Goal: Task Accomplishment & Management: Use online tool/utility

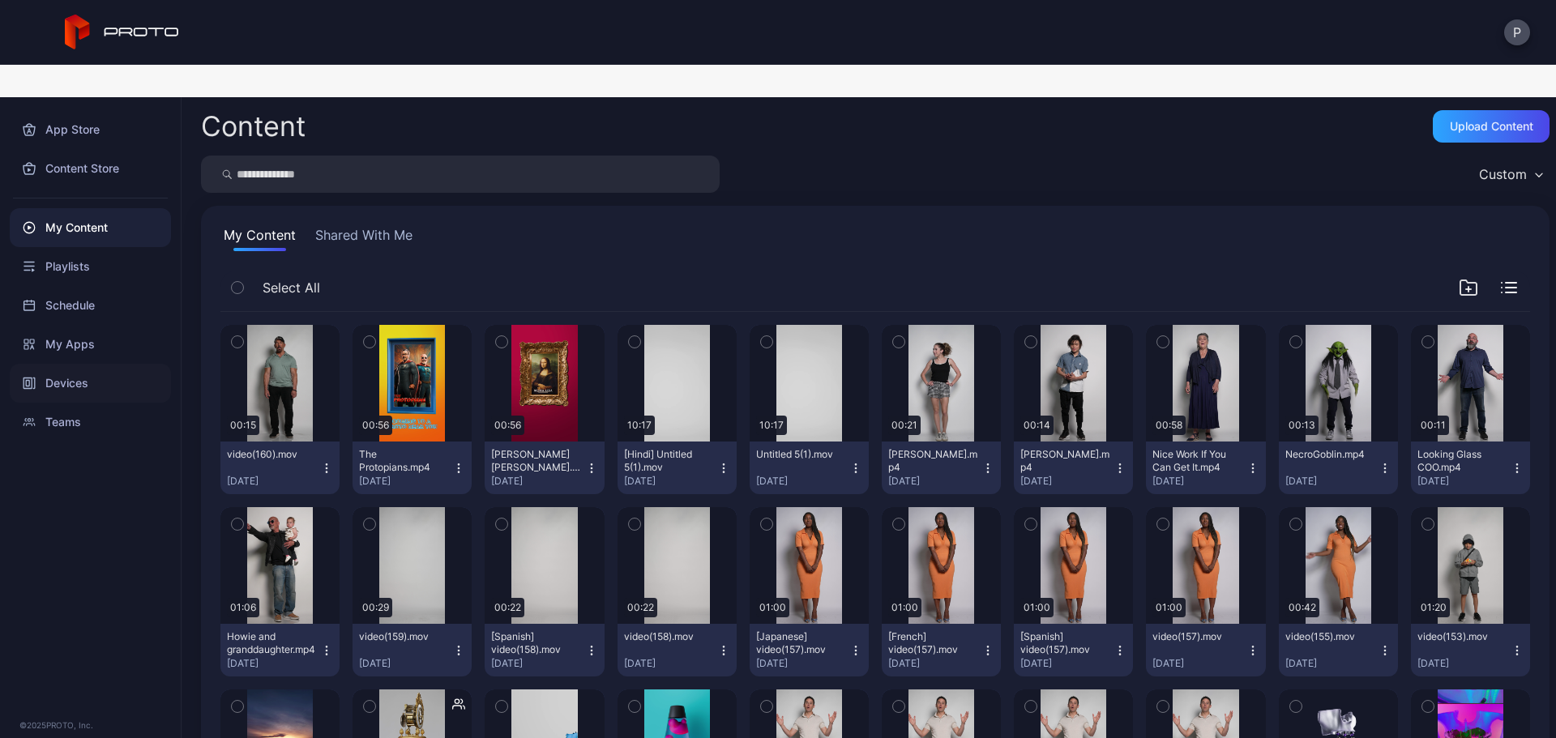
click at [163, 364] on div "Devices" at bounding box center [90, 383] width 161 height 39
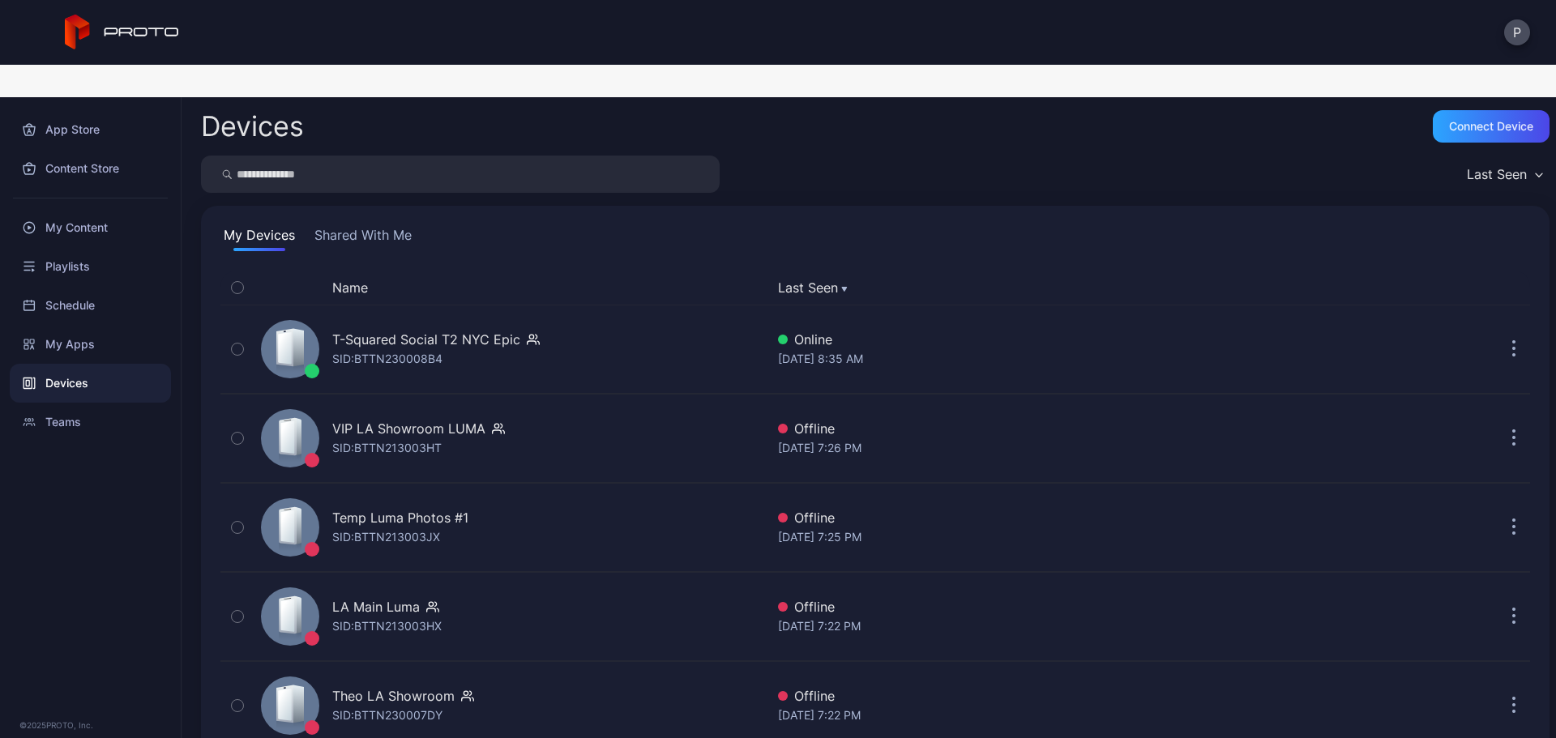
click at [395, 156] on input "search" at bounding box center [460, 174] width 519 height 37
type input "******"
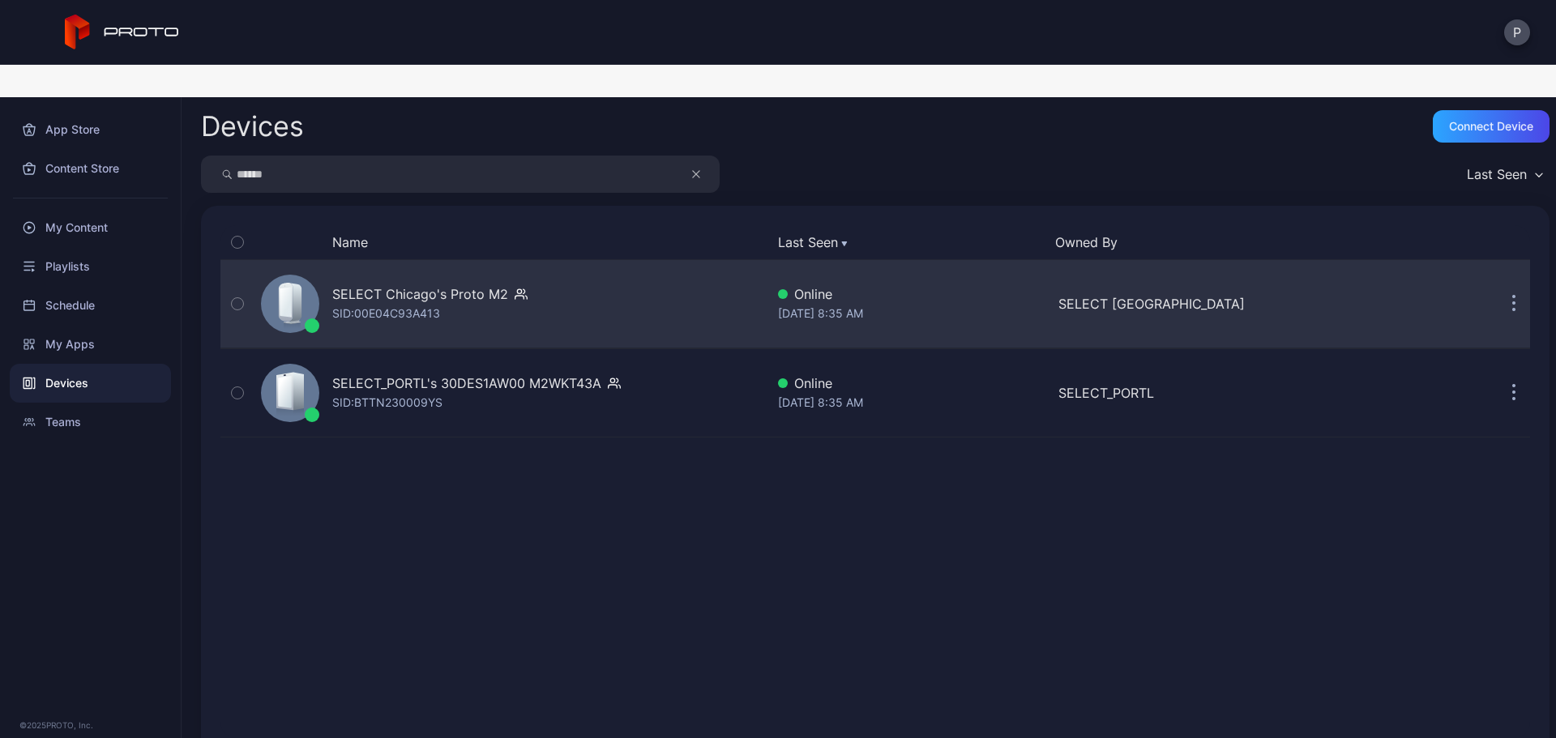
click at [714, 263] on div "SELECT Chicago's Proto M2 SID: 00E04C93A413" at bounding box center [509, 303] width 510 height 81
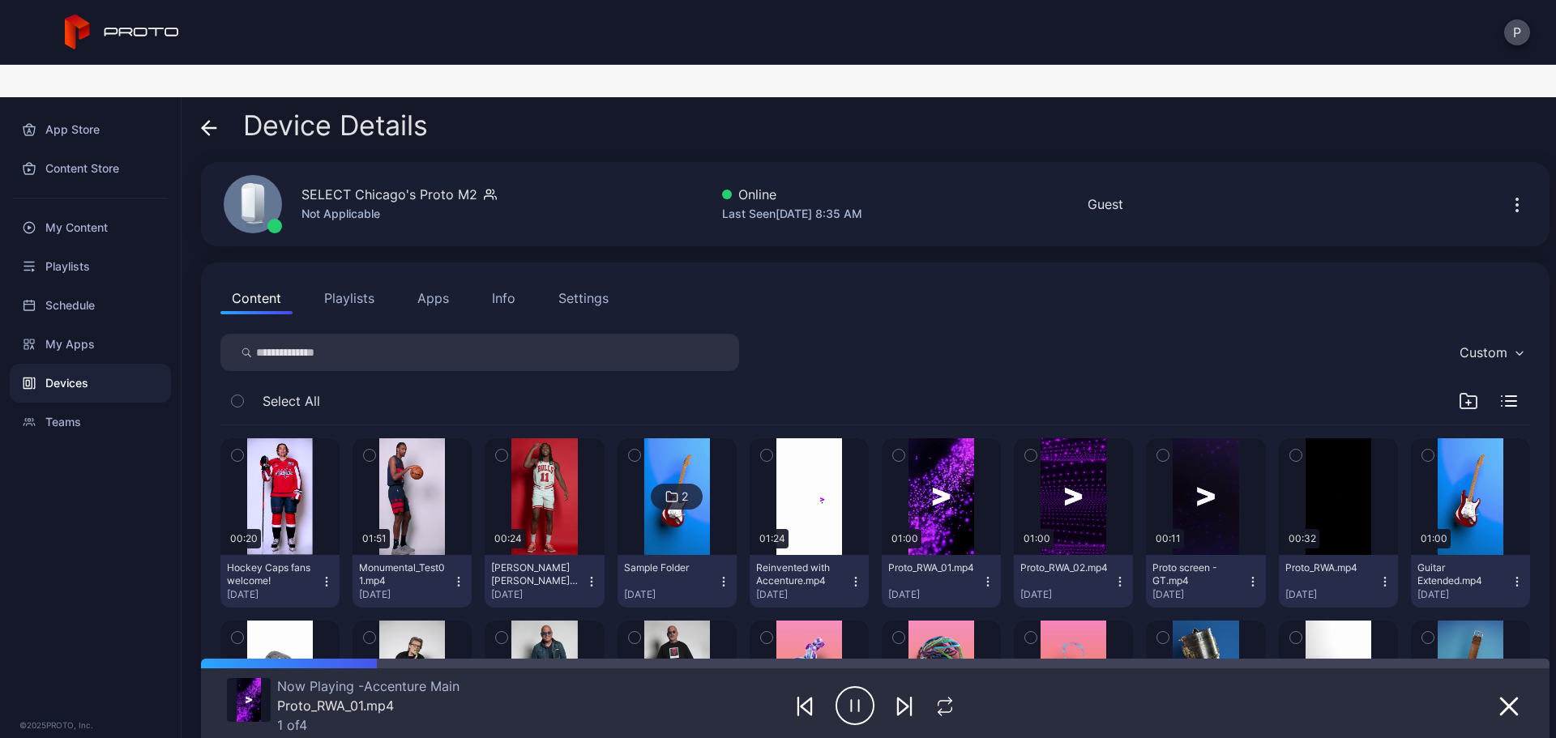
click at [446, 282] on button "Apps" at bounding box center [433, 298] width 54 height 32
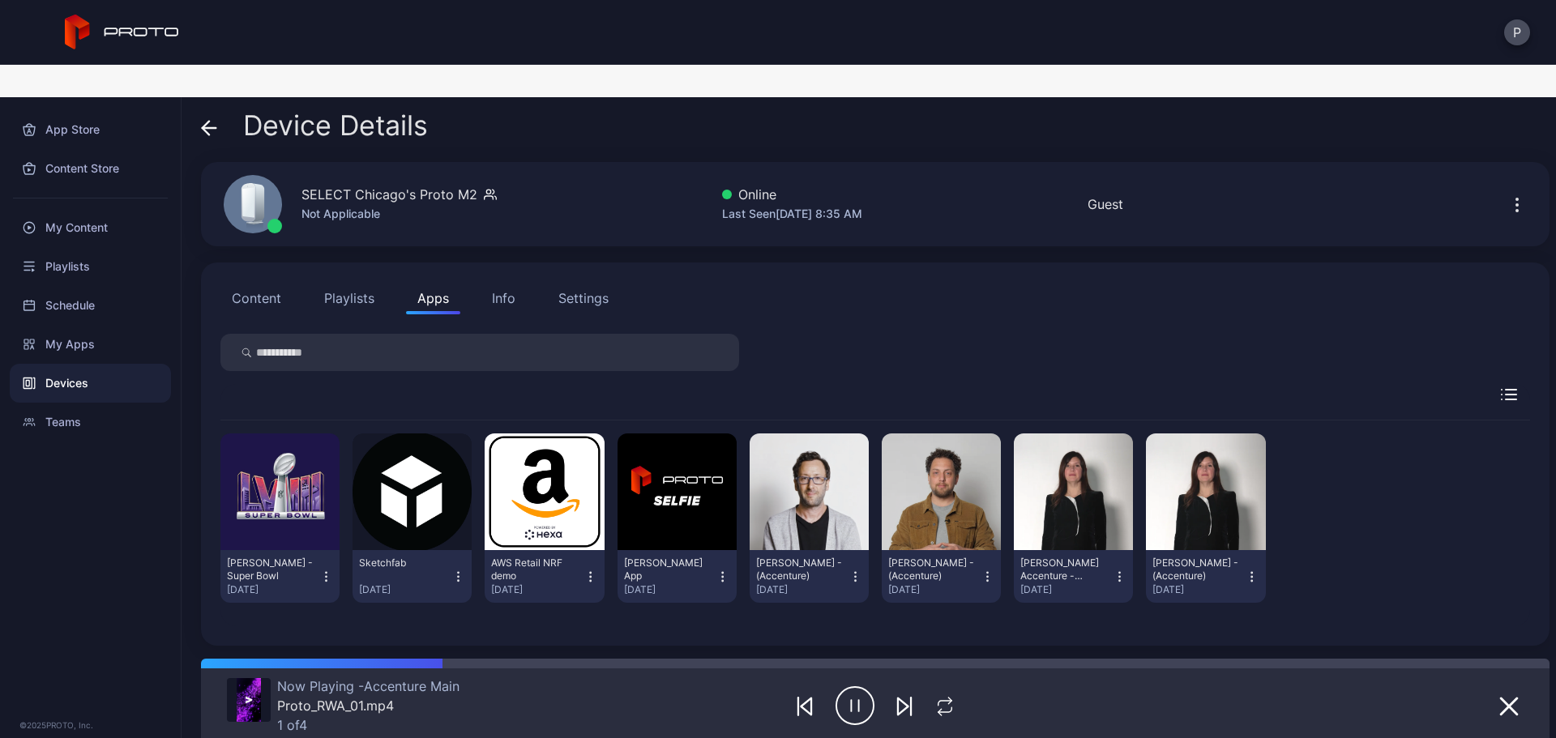
click at [325, 569] on icon "button" at bounding box center [326, 577] width 14 height 16
click at [310, 604] on button "Uninstall" at bounding box center [279, 630] width 138 height 52
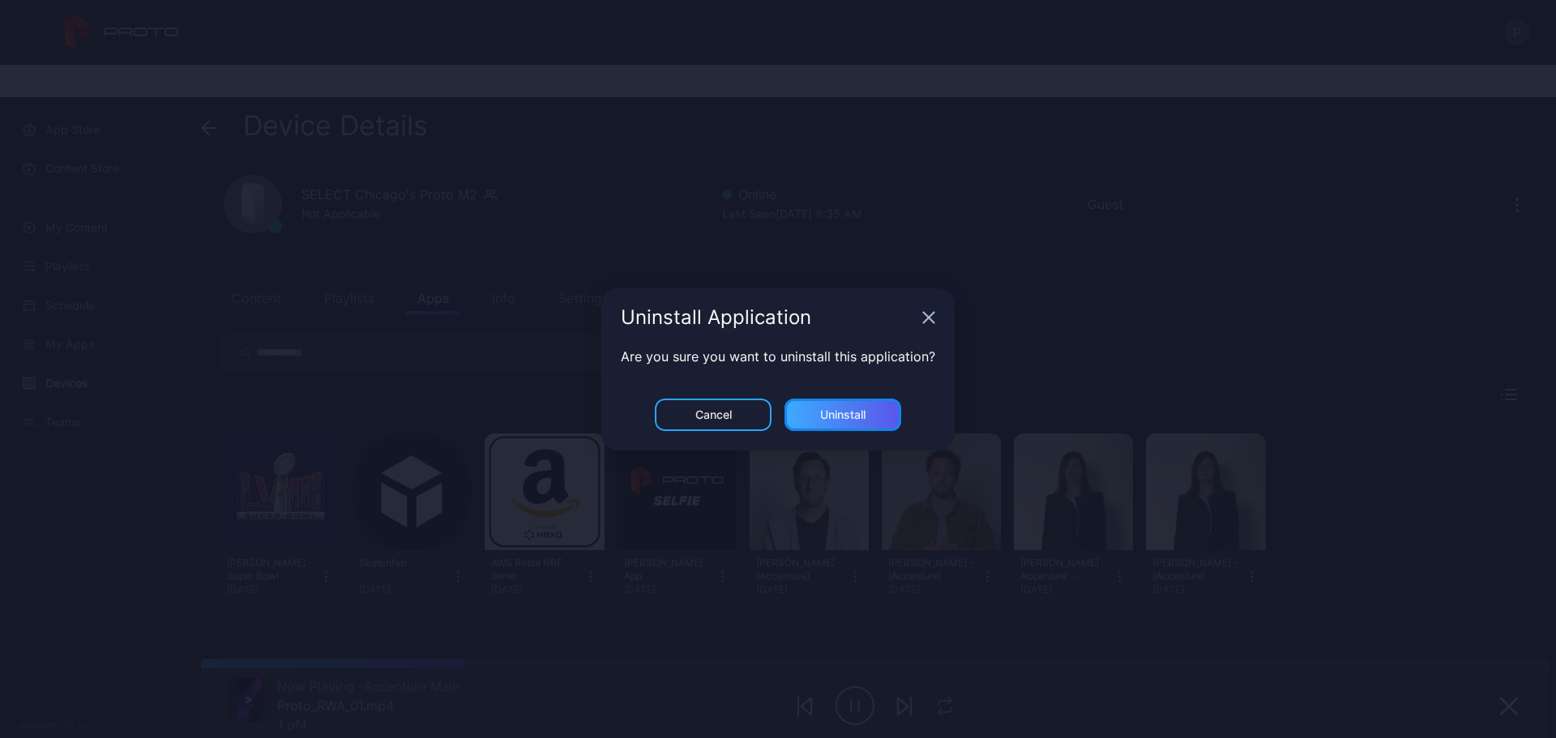
click at [871, 408] on div "Uninstall" at bounding box center [842, 415] width 117 height 32
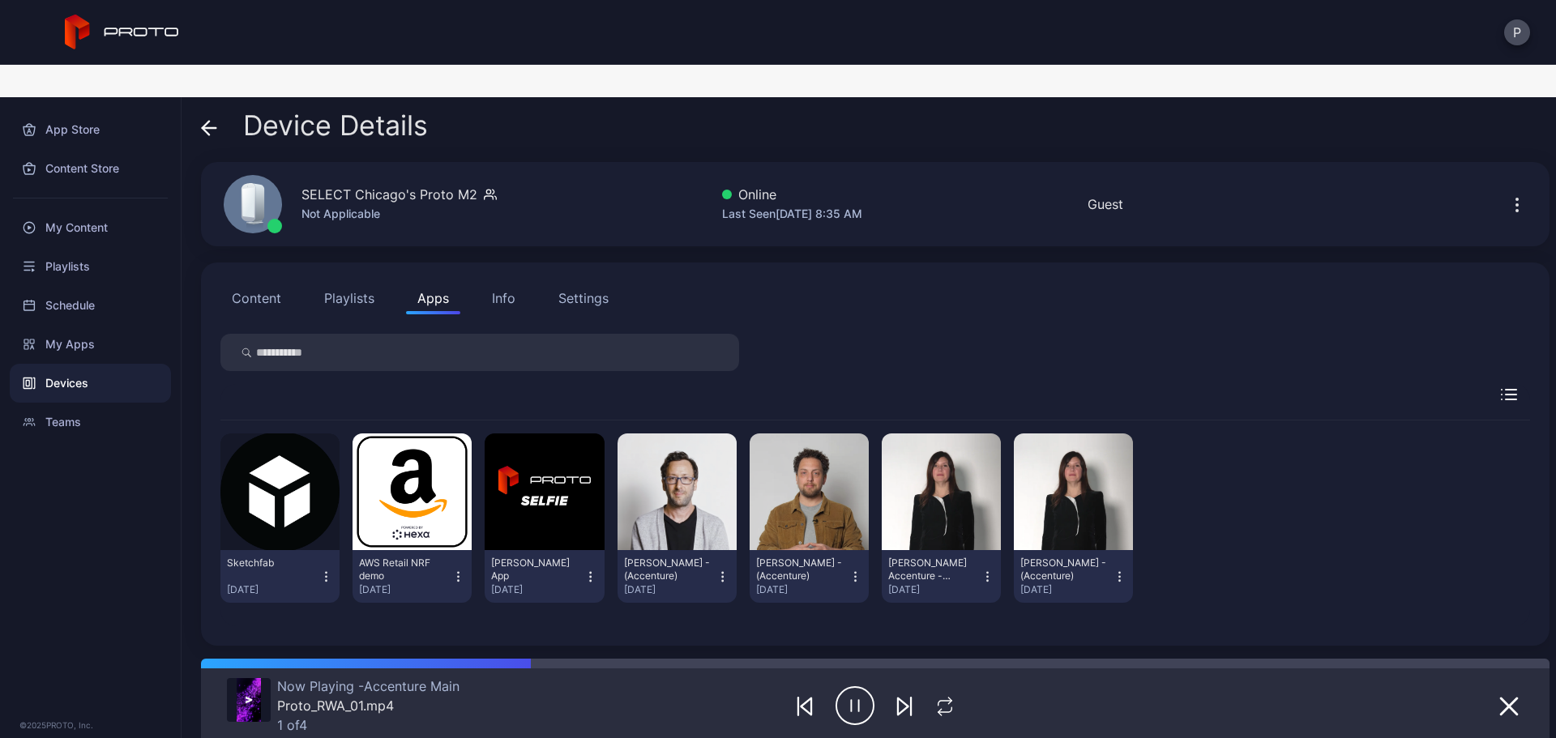
click at [266, 282] on button "Content" at bounding box center [256, 298] width 72 height 32
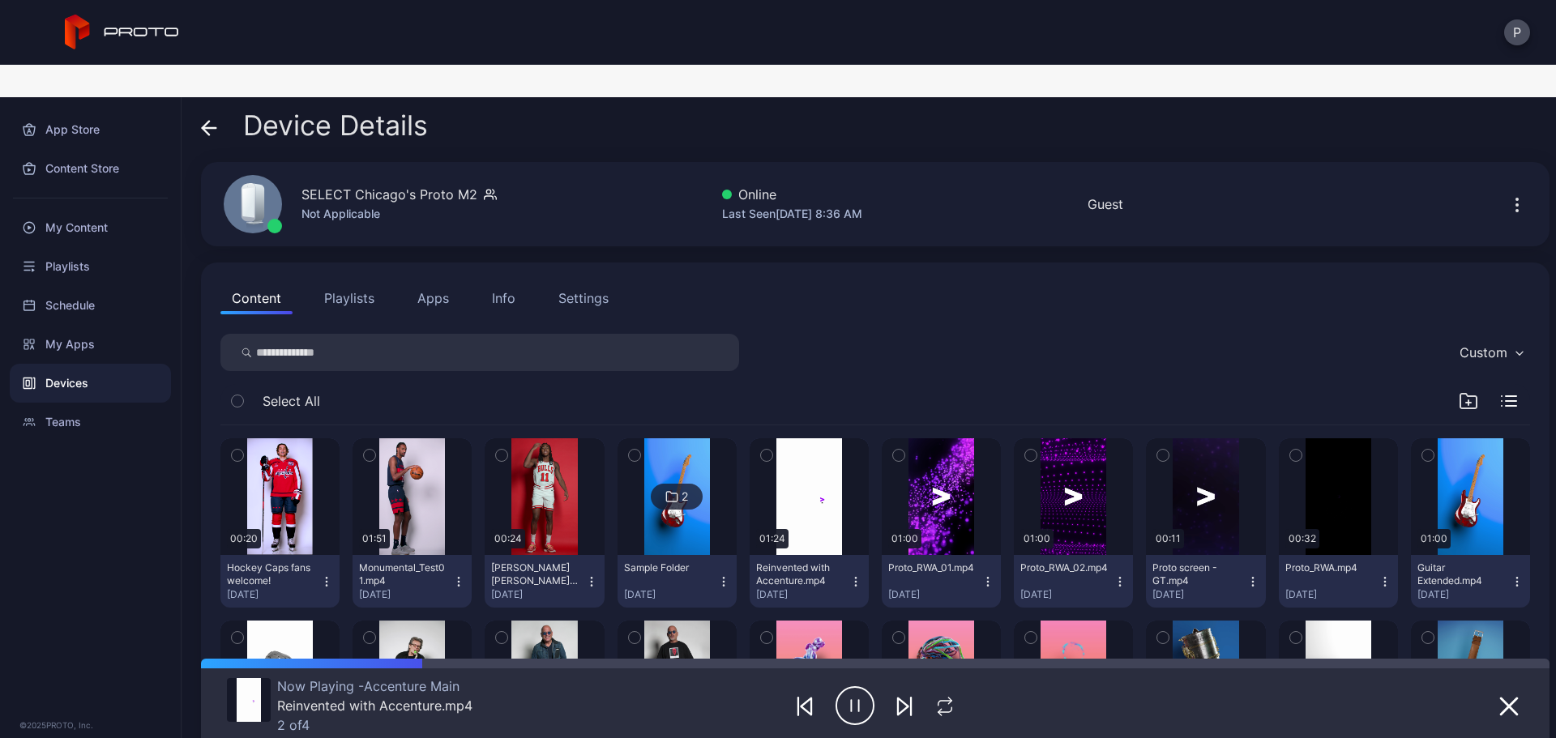
click at [452, 282] on button "Apps" at bounding box center [433, 298] width 54 height 32
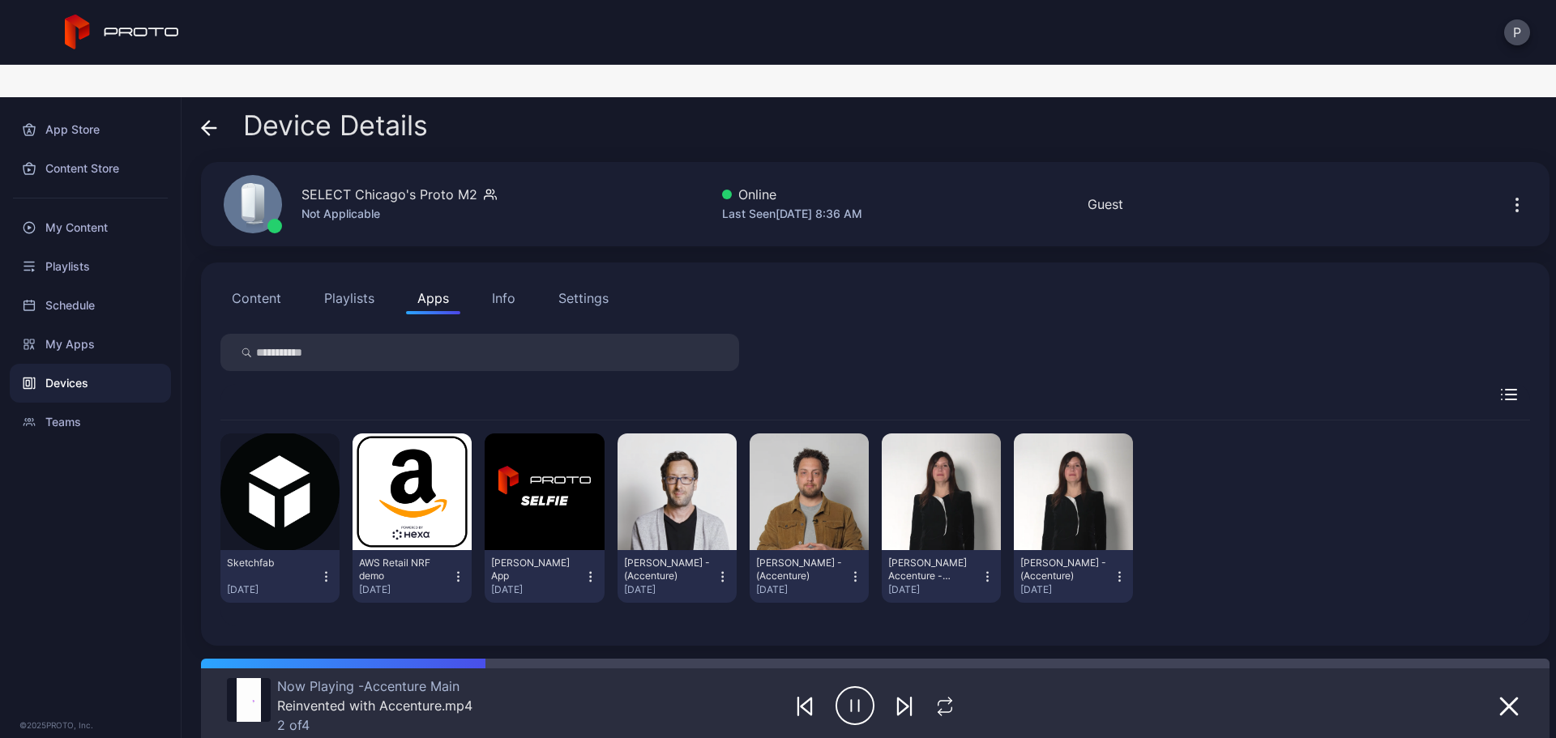
click at [264, 282] on button "Content" at bounding box center [256, 298] width 72 height 32
